Goal: Information Seeking & Learning: Learn about a topic

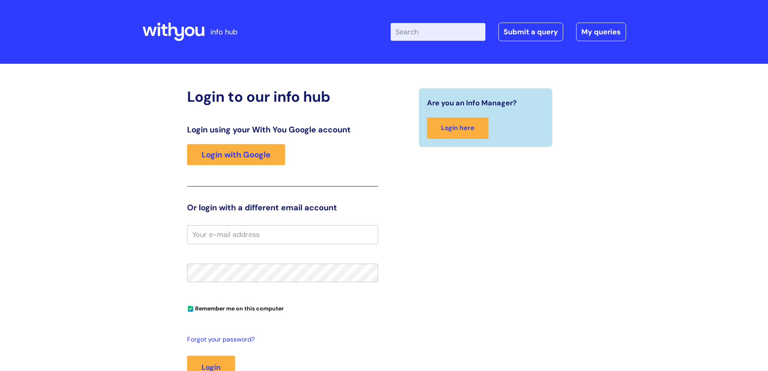
click at [470, 36] on input "Enter your search term here..." at bounding box center [438, 32] width 95 height 18
type input "r"
click at [248, 154] on link "Login with Google" at bounding box center [236, 154] width 98 height 21
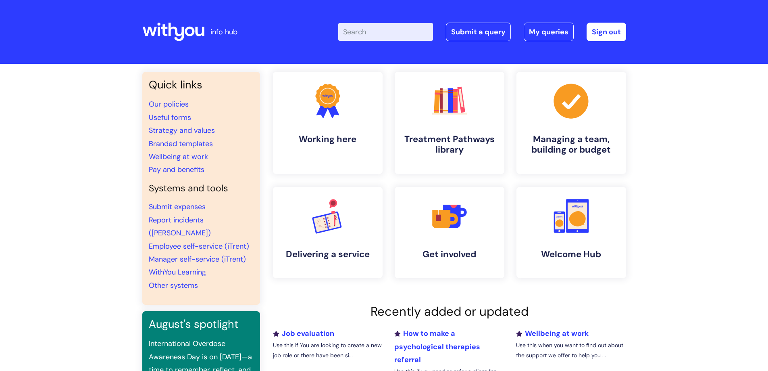
click at [416, 33] on input "Enter your search term here..." at bounding box center [385, 32] width 95 height 18
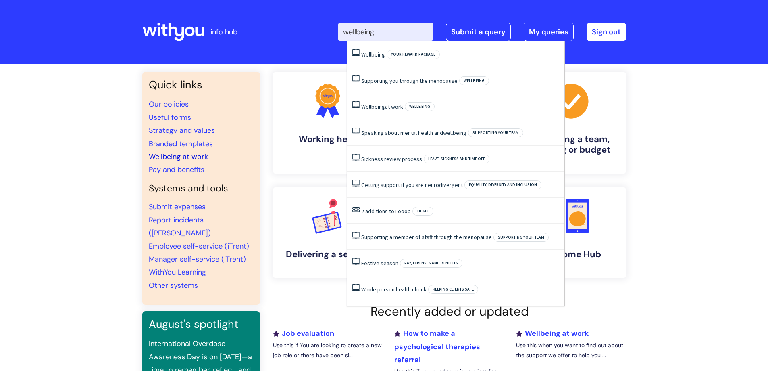
type input "wellbeing"
click at [177, 152] on link "Wellbeing at work" at bounding box center [178, 157] width 59 height 10
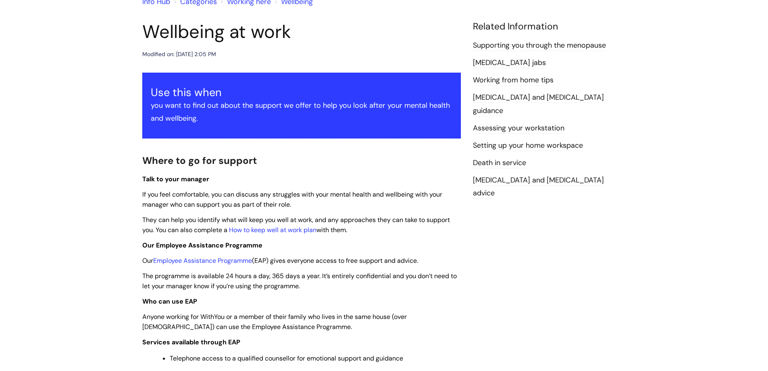
scroll to position [81, 0]
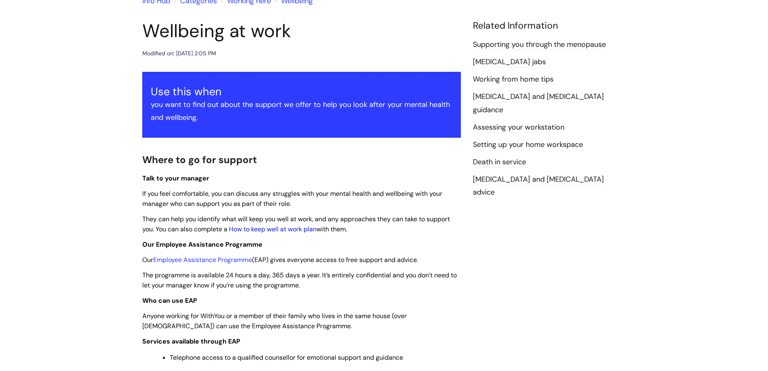
click at [286, 227] on link "How to keep well at work plan" at bounding box center [272, 229] width 87 height 8
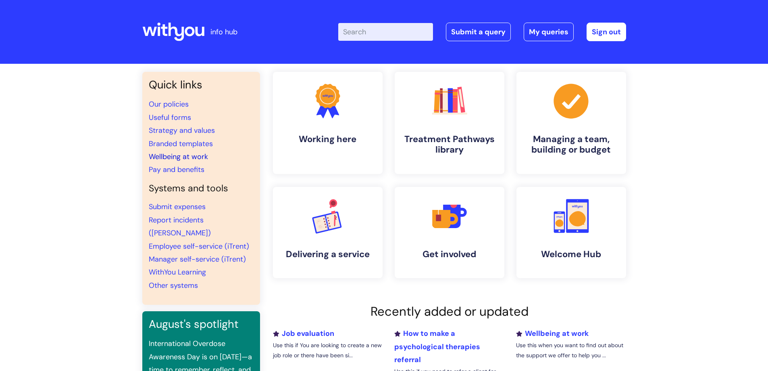
click at [162, 157] on link "Wellbeing at work" at bounding box center [178, 157] width 59 height 10
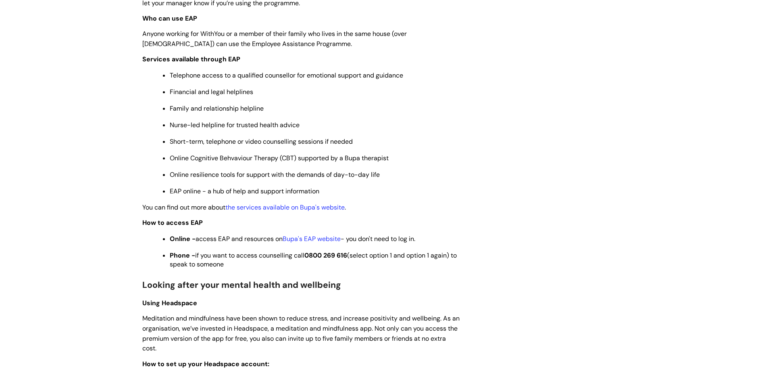
scroll to position [363, 0]
drag, startPoint x: 239, startPoint y: 268, endPoint x: 140, endPoint y: 222, distance: 110.1
copy div "How to access EAP Online - access EAP and resources on Bupa's EAP website - you…"
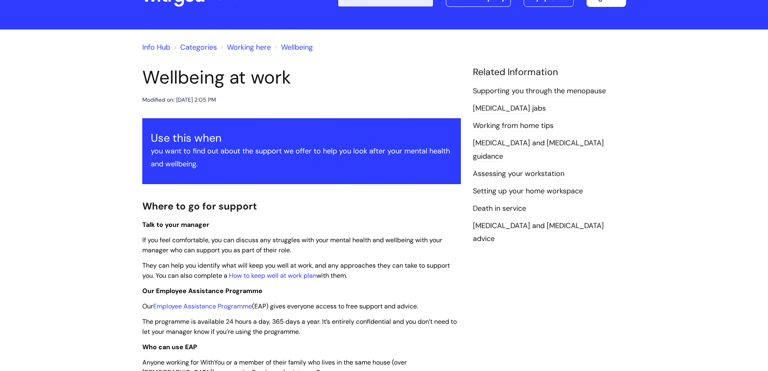
scroll to position [161, 0]
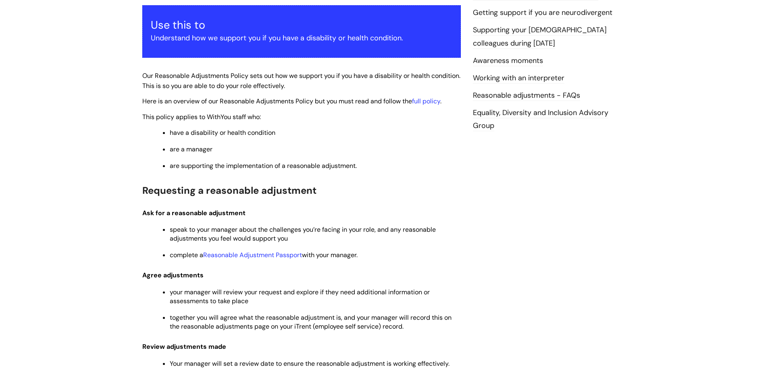
scroll to position [161, 0]
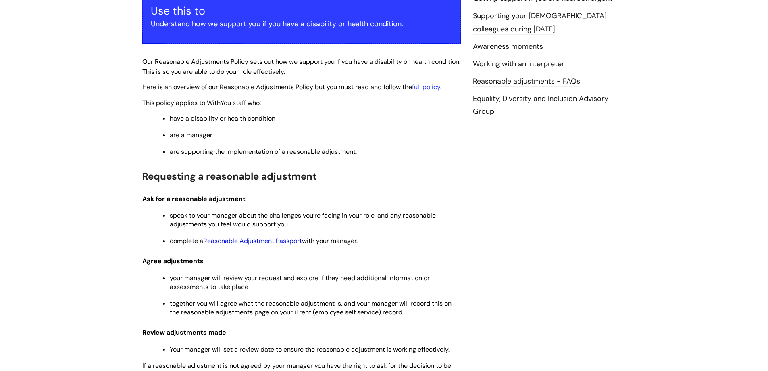
click at [290, 240] on link "Reasonable Adjustment Passport" at bounding box center [252, 240] width 99 height 8
